Goal: Find contact information: Find contact information

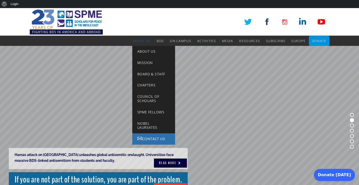
click at [146, 134] on link "Contact Us" at bounding box center [153, 138] width 43 height 11
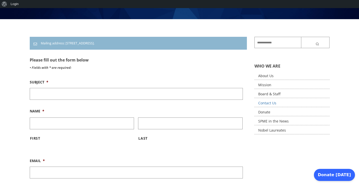
scroll to position [120, 0]
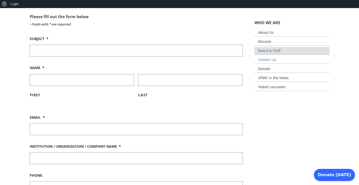
click at [273, 50] on link "Board & Staff" at bounding box center [291, 51] width 75 height 8
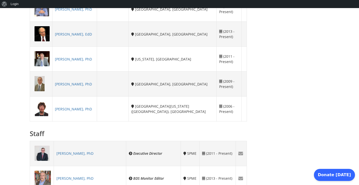
scroll to position [382, 0]
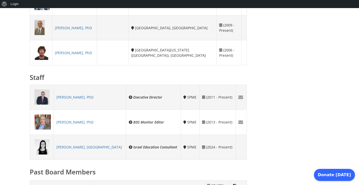
click at [129, 97] on div "Executive Director" at bounding box center [153, 96] width 49 height 5
click at [80, 96] on link "[PERSON_NAME], PhD" at bounding box center [74, 97] width 37 height 5
